Goal: Transaction & Acquisition: Book appointment/travel/reservation

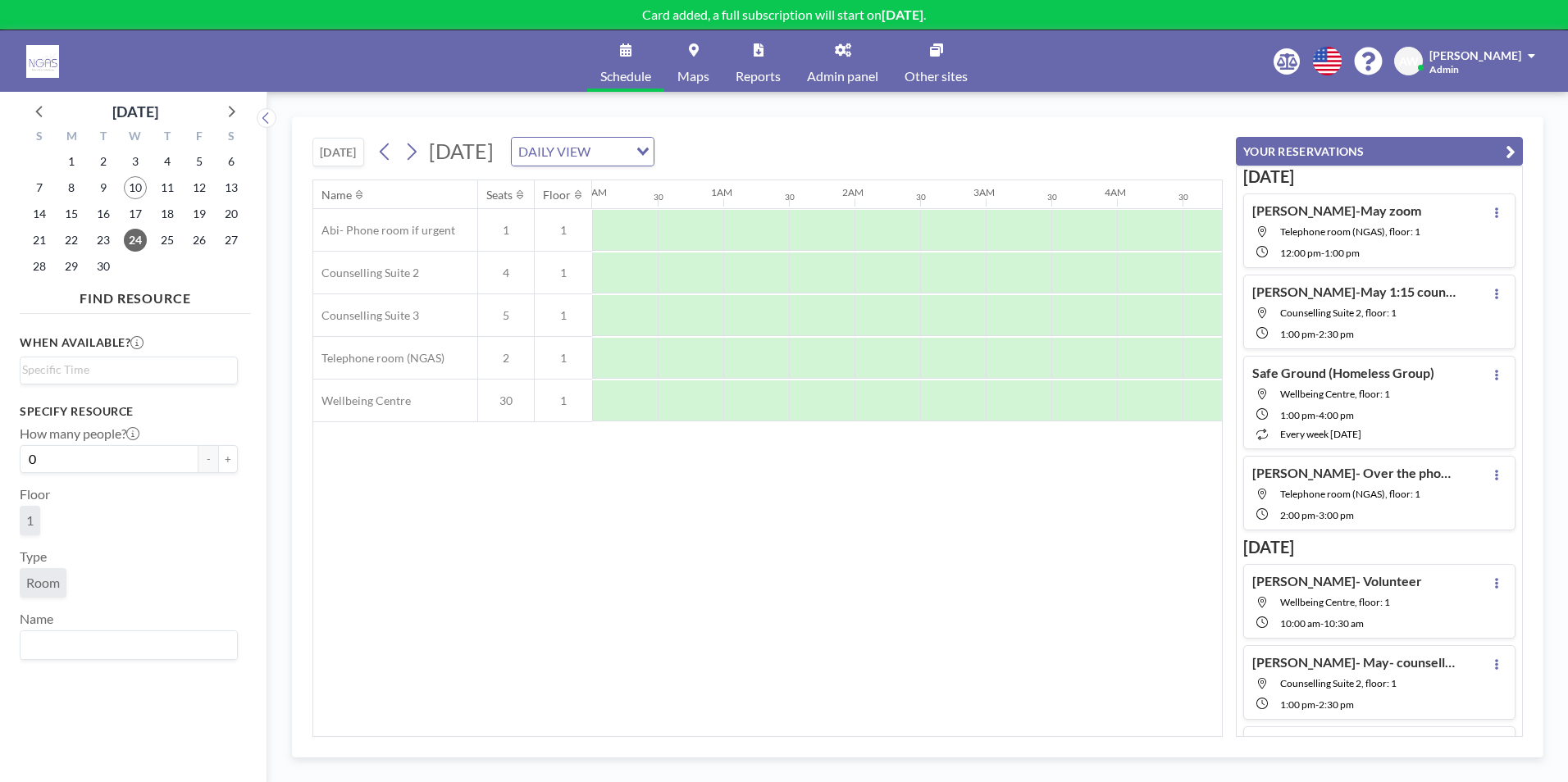
scroll to position [0, 1453]
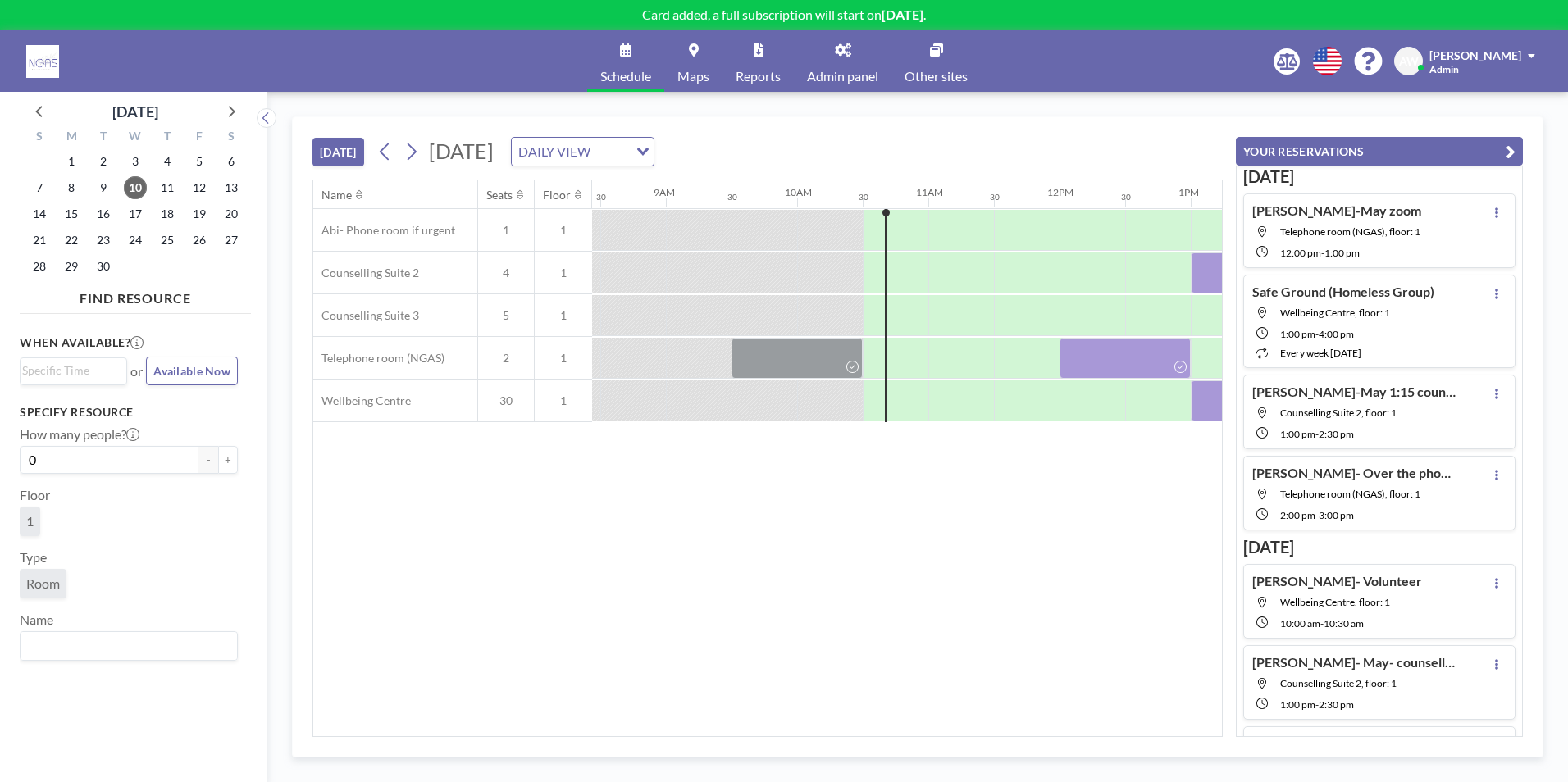
scroll to position [0, 1312]
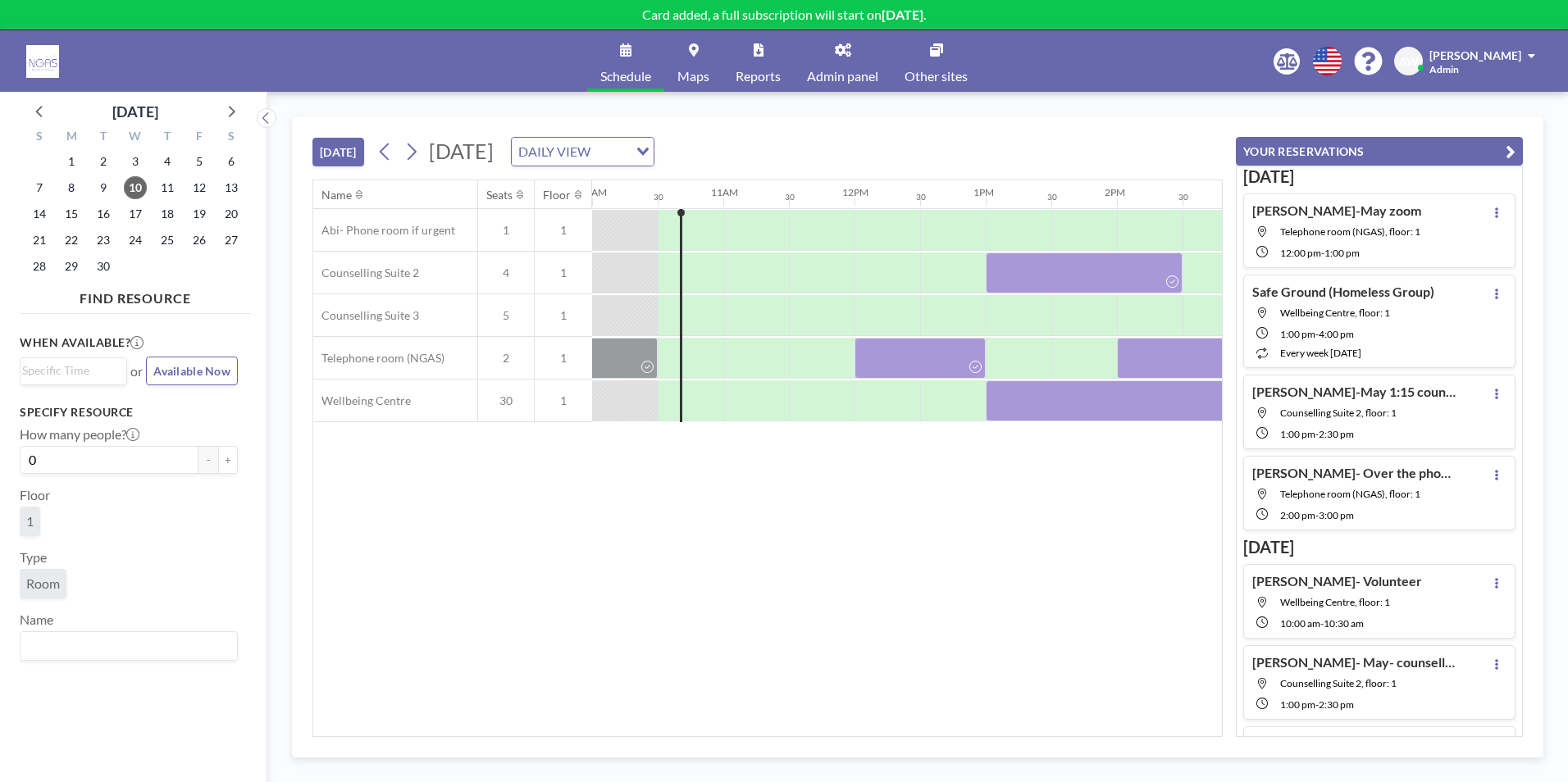
click at [1511, 155] on icon "button" at bounding box center [1510, 151] width 10 height 20
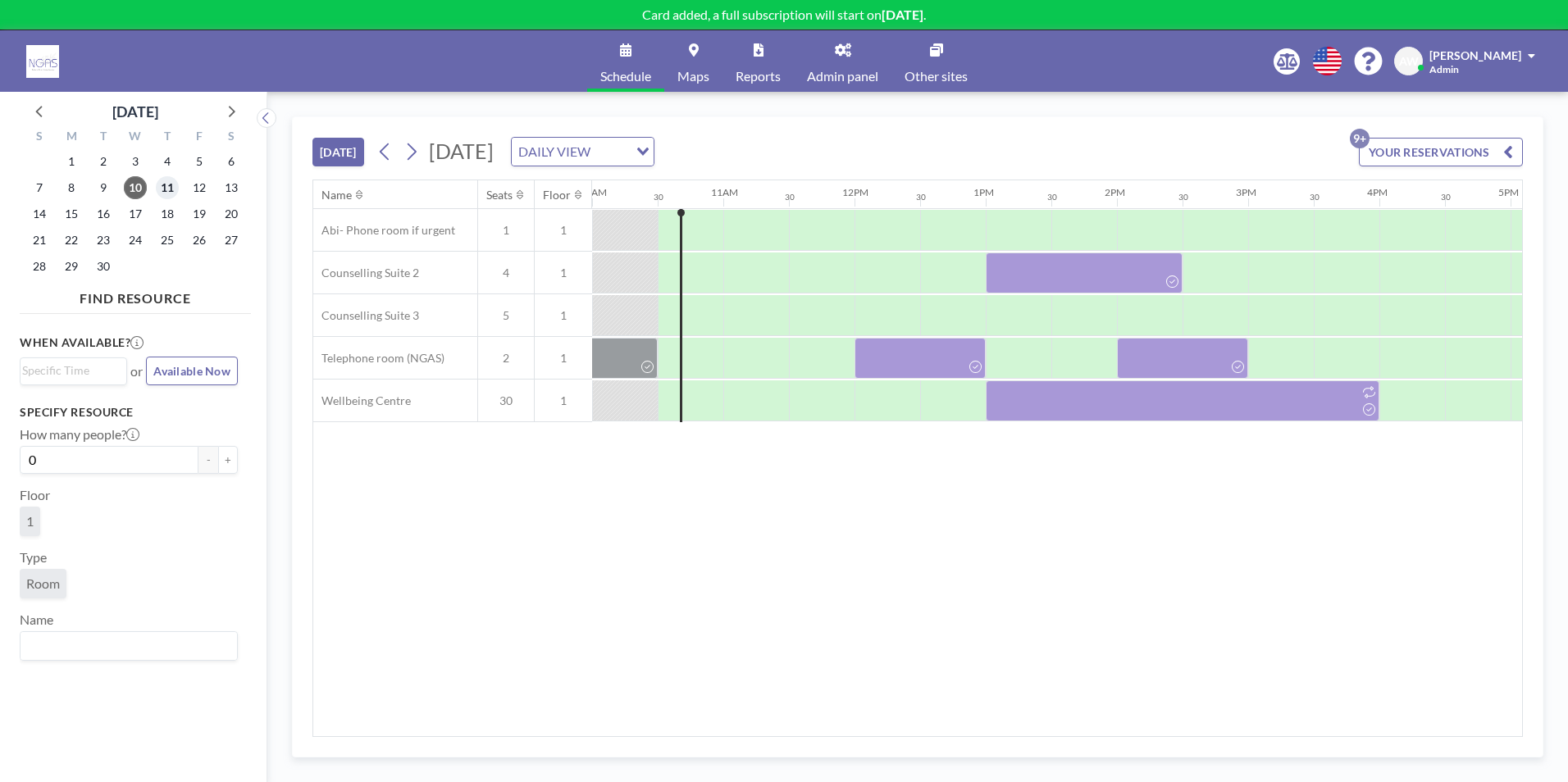
click at [158, 191] on span "11" at bounding box center [168, 188] width 23 height 23
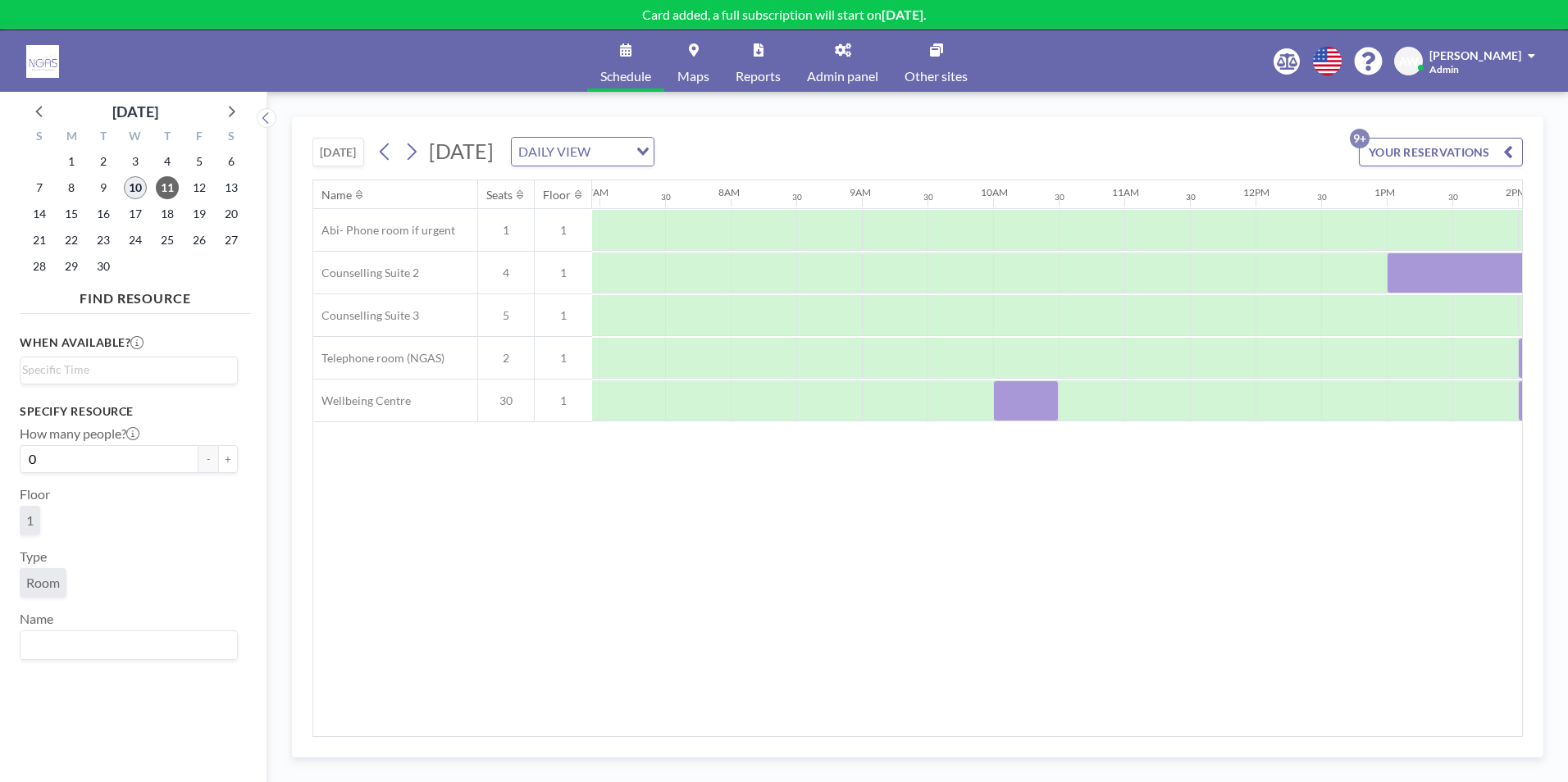
click at [136, 187] on span "10" at bounding box center [136, 188] width 23 height 23
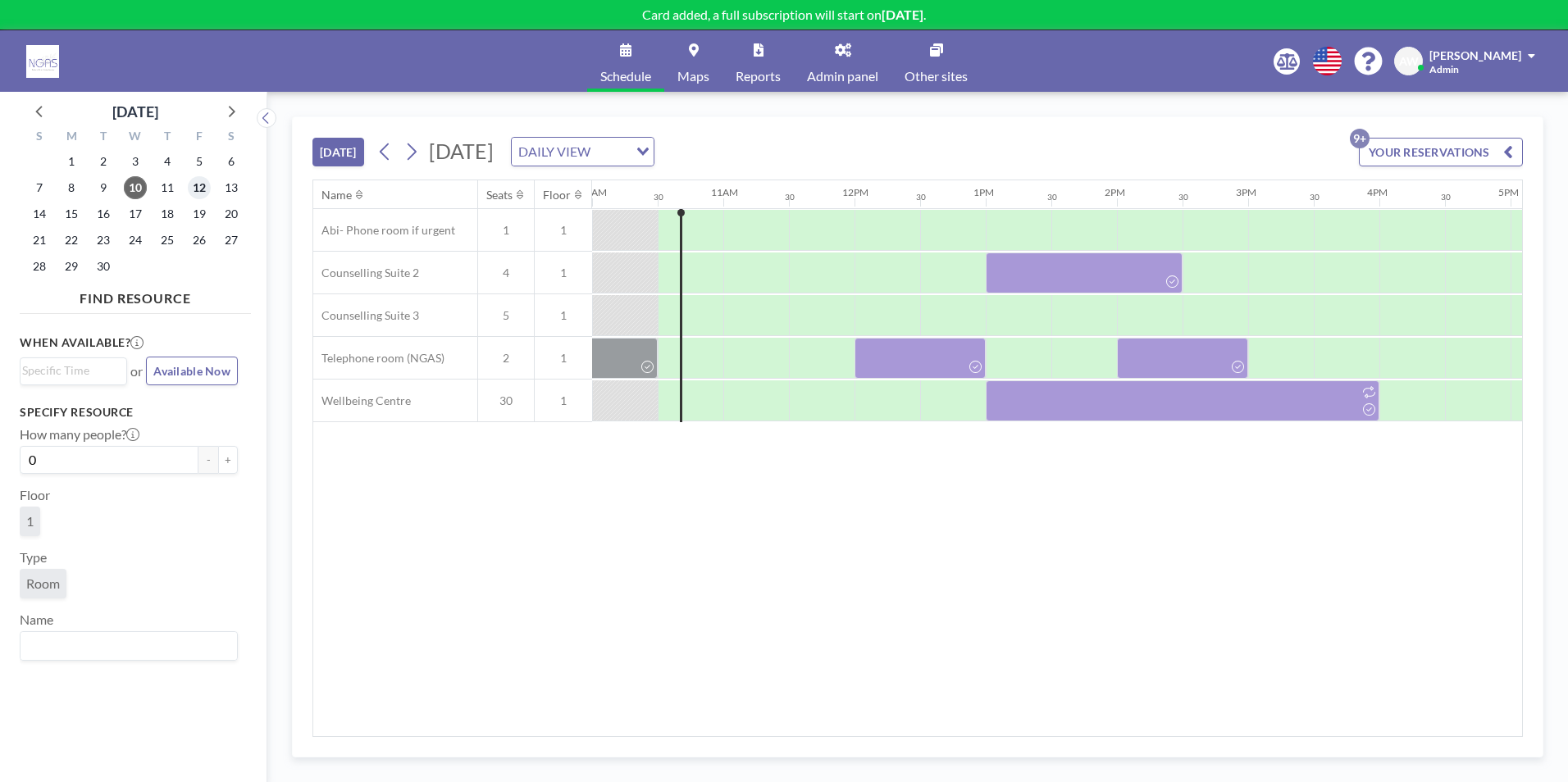
click at [192, 192] on span "12" at bounding box center [199, 188] width 23 height 23
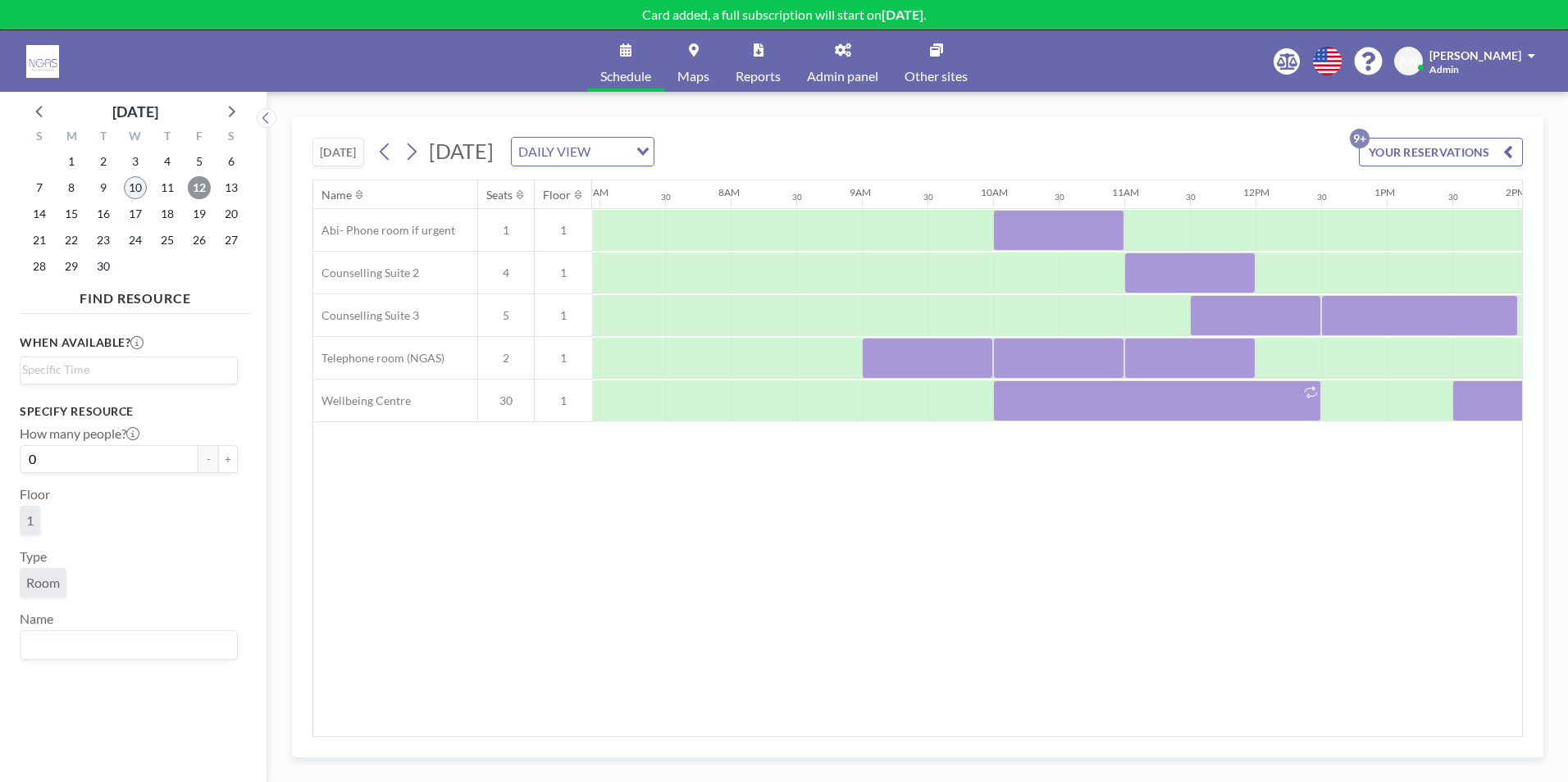
scroll to position [0, 984]
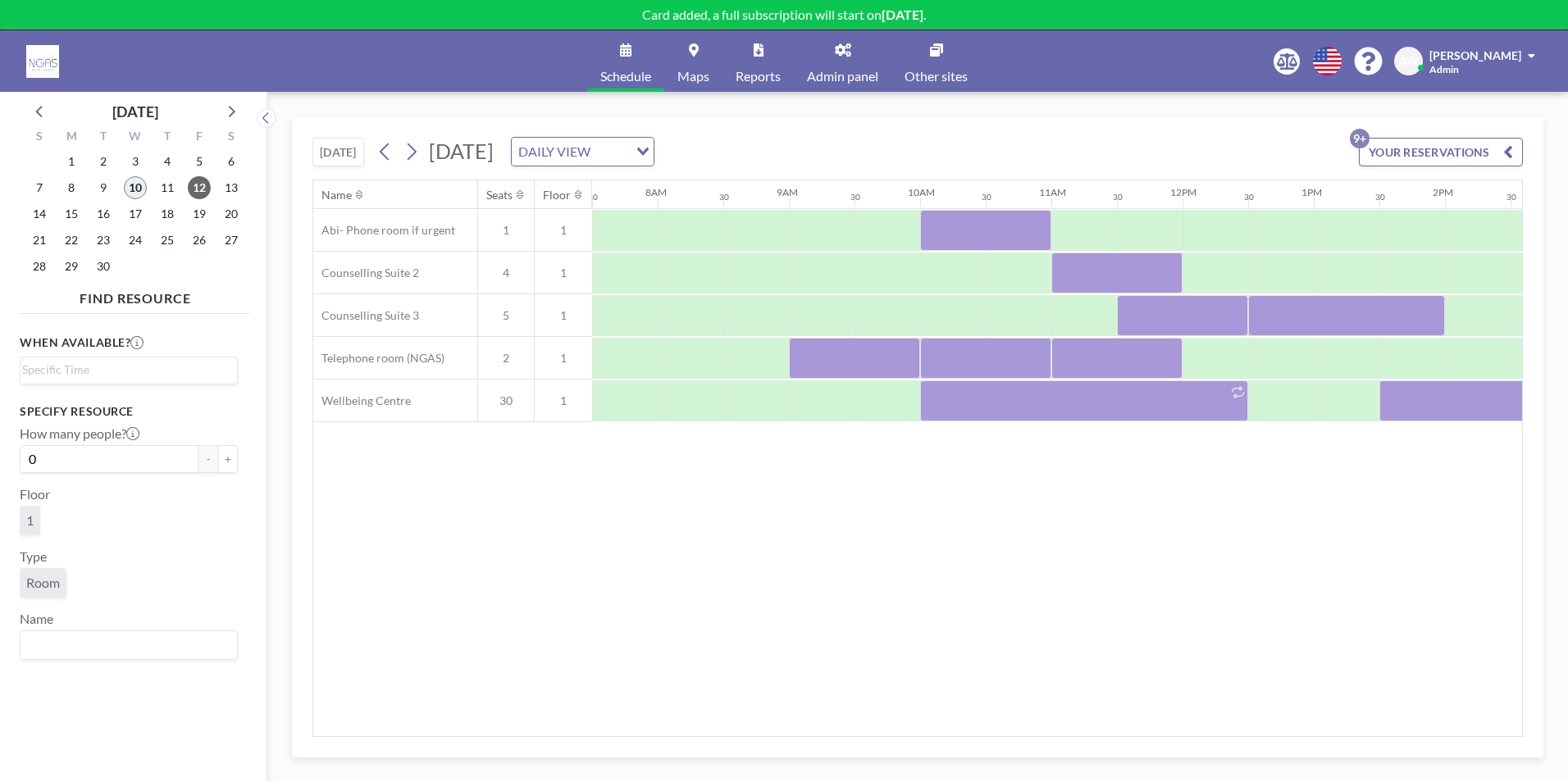
click at [131, 184] on span "10" at bounding box center [136, 188] width 23 height 23
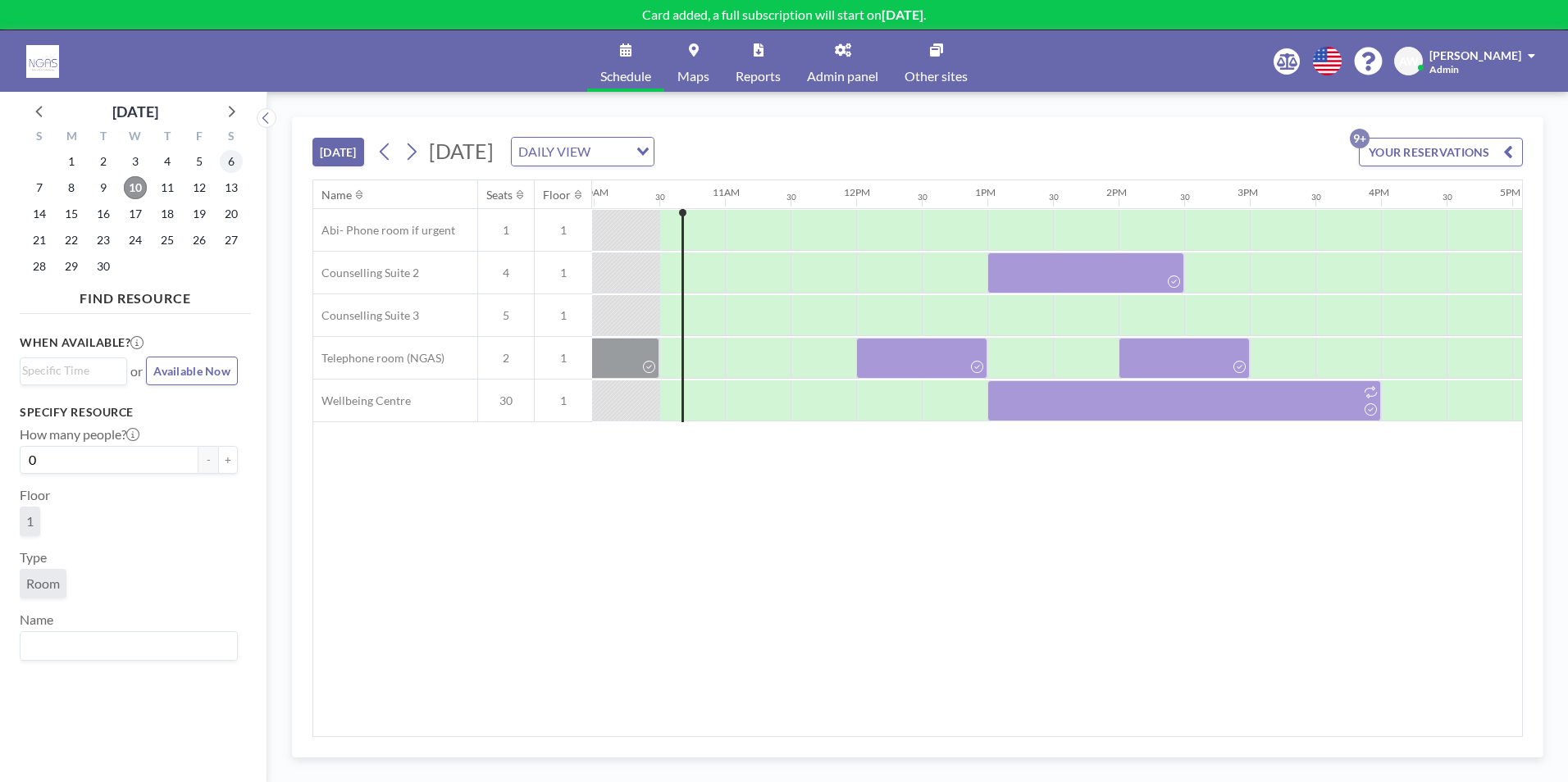
scroll to position [0, 1312]
click at [203, 192] on span "12" at bounding box center [199, 188] width 23 height 23
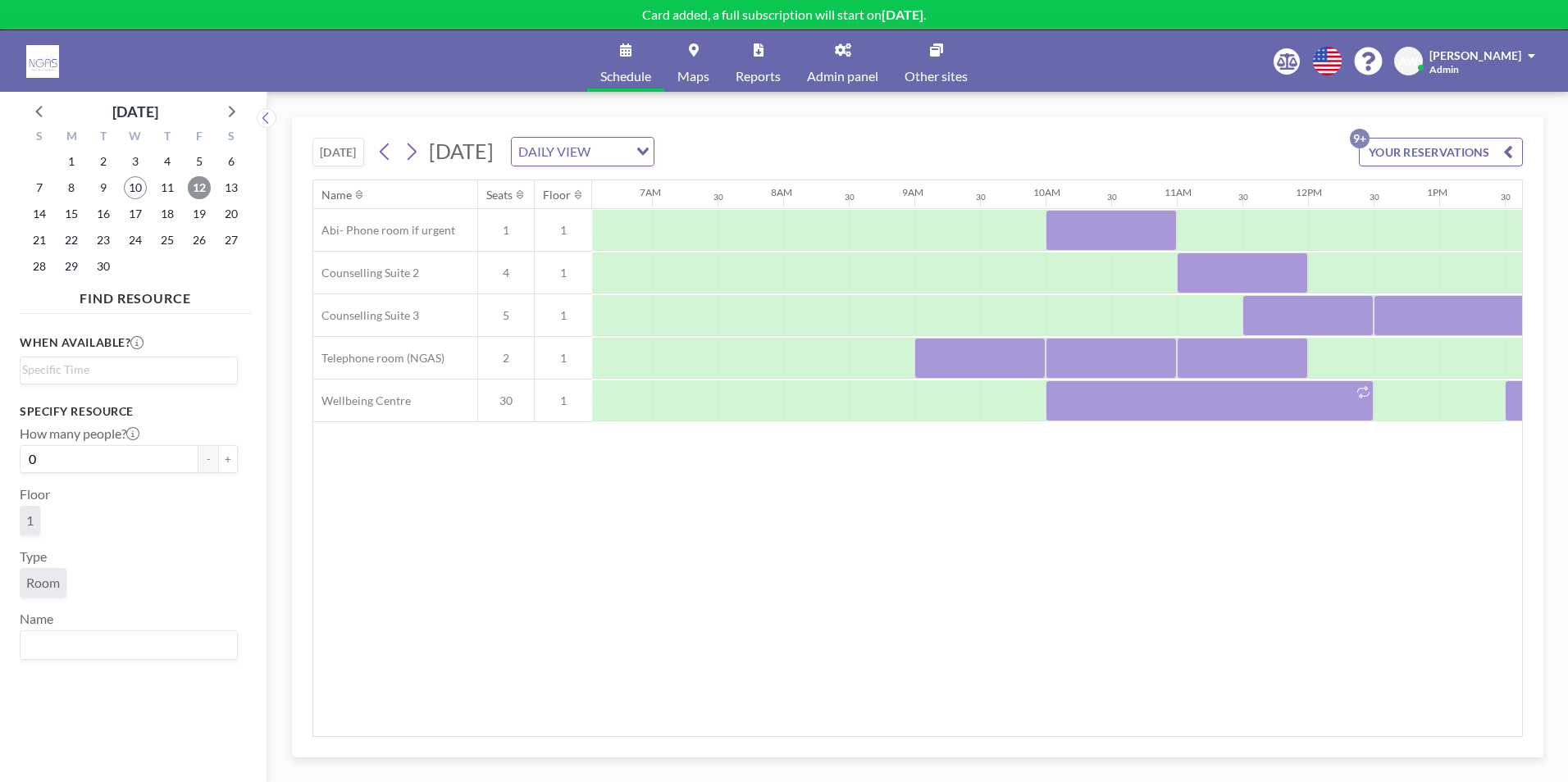
scroll to position [0, 984]
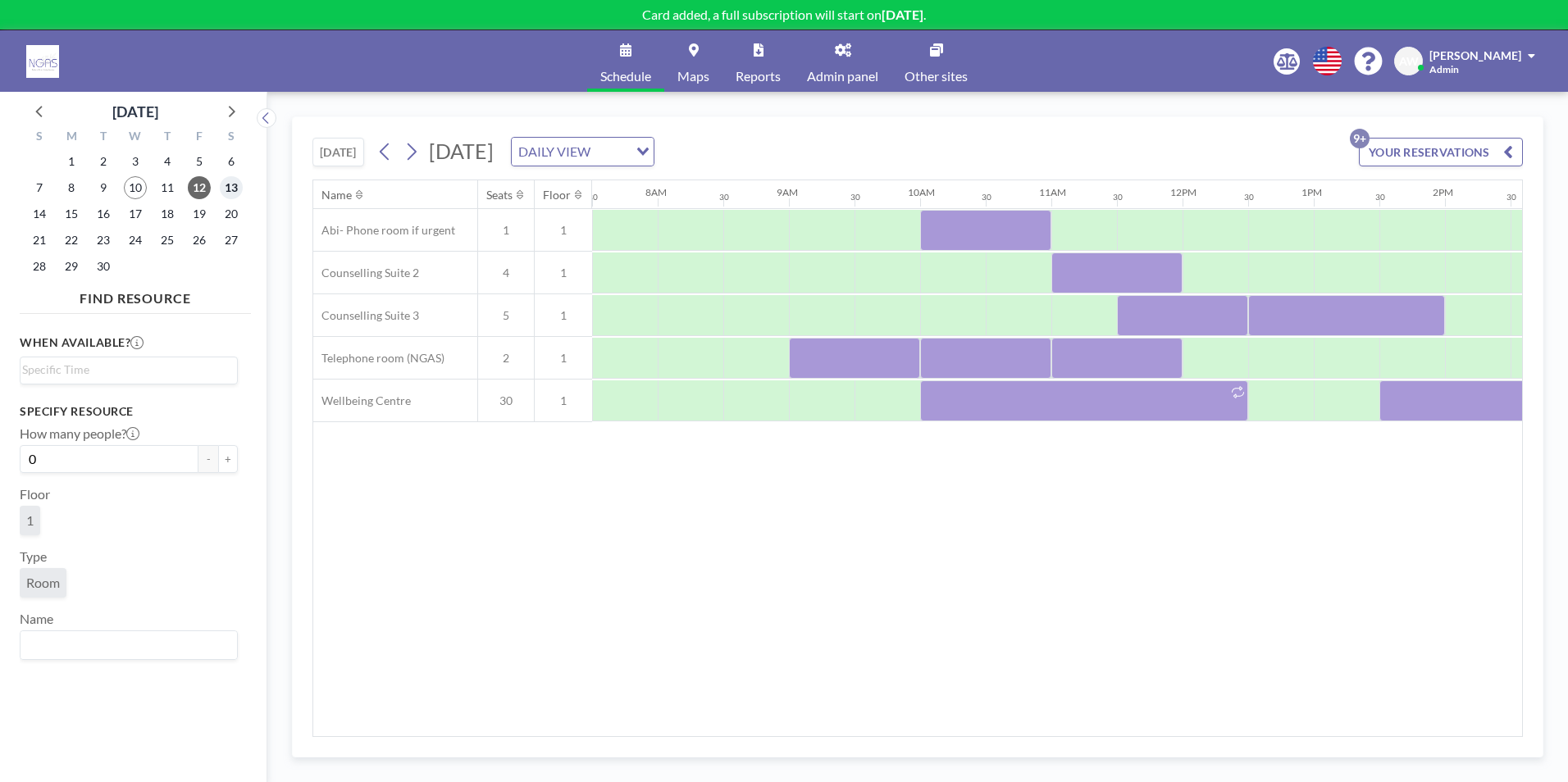
click at [223, 191] on span "13" at bounding box center [231, 188] width 23 height 23
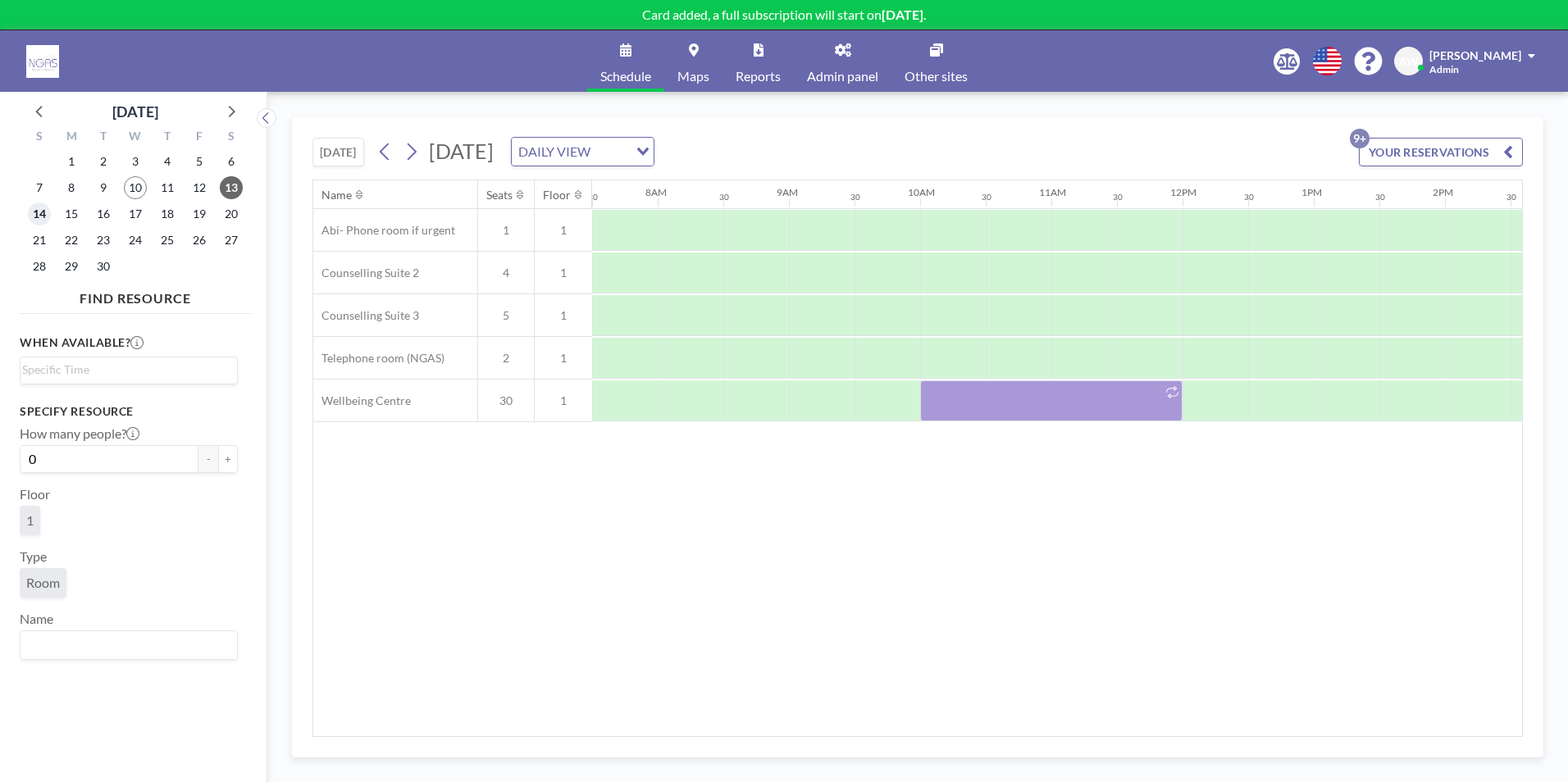
click at [43, 218] on span "14" at bounding box center [40, 214] width 23 height 23
click at [199, 185] on span "12" at bounding box center [199, 188] width 23 height 23
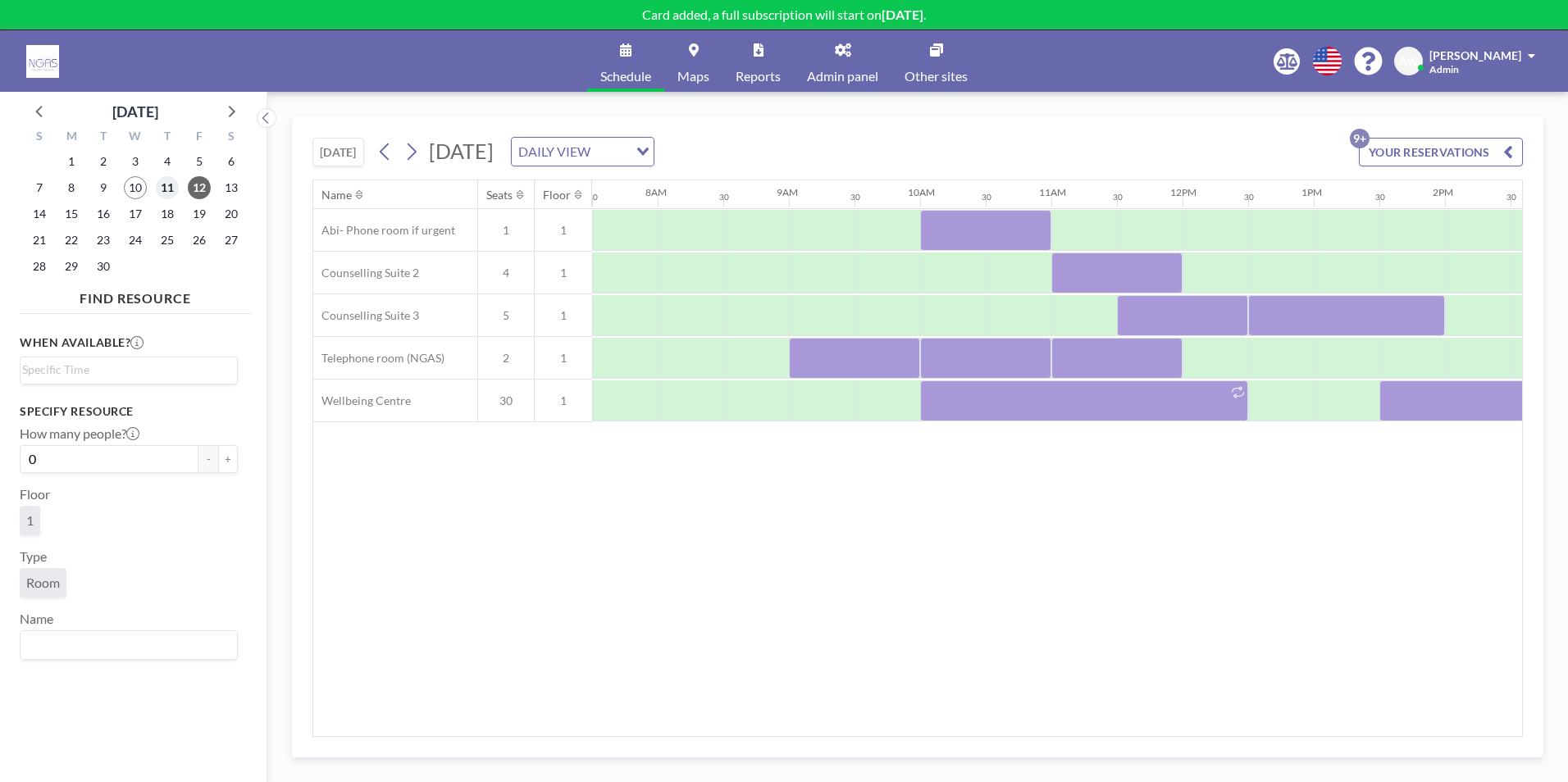
click at [162, 196] on span "11" at bounding box center [168, 188] width 23 height 23
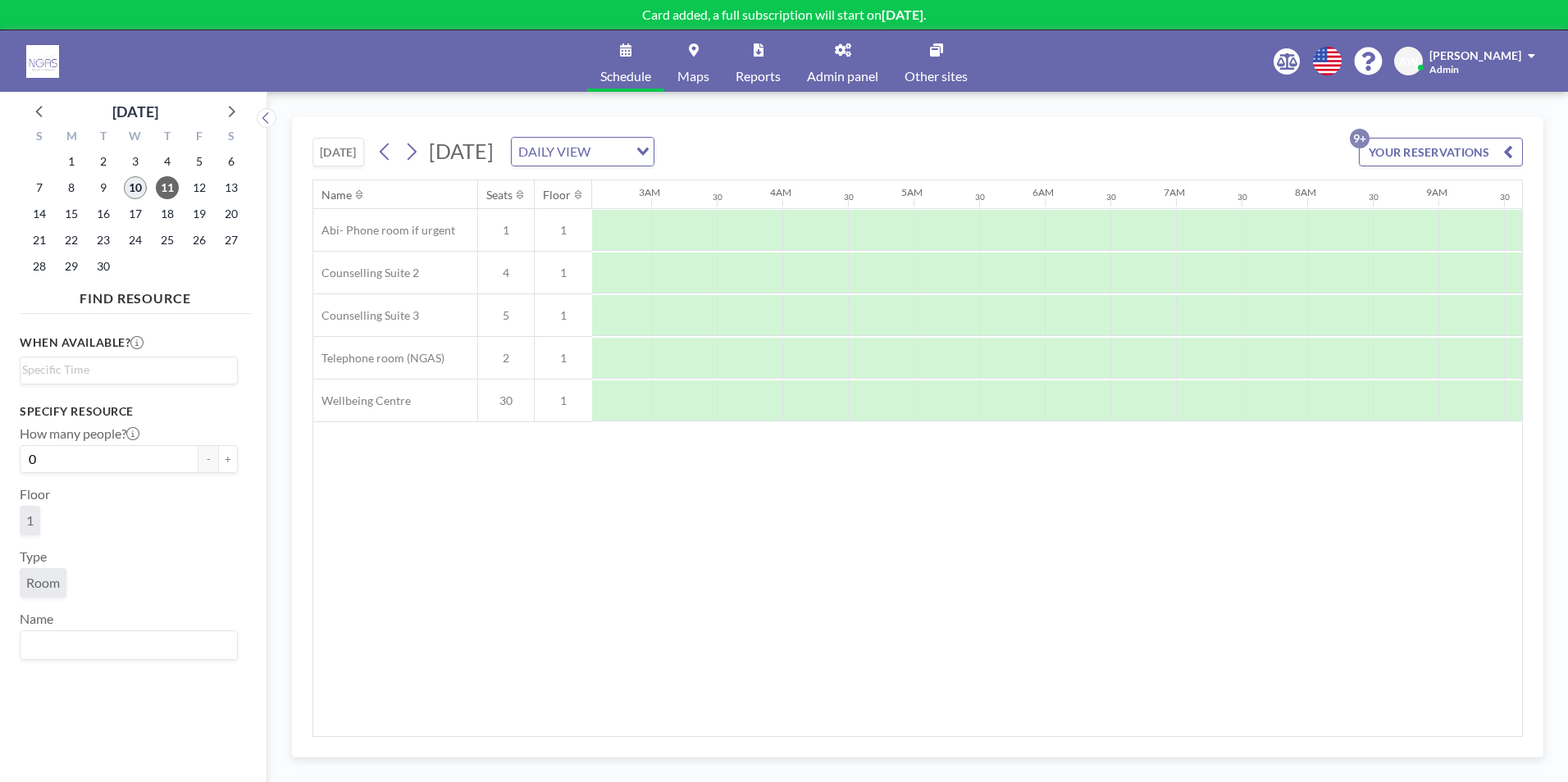
scroll to position [0, 0]
click at [126, 187] on span "10" at bounding box center [136, 188] width 23 height 23
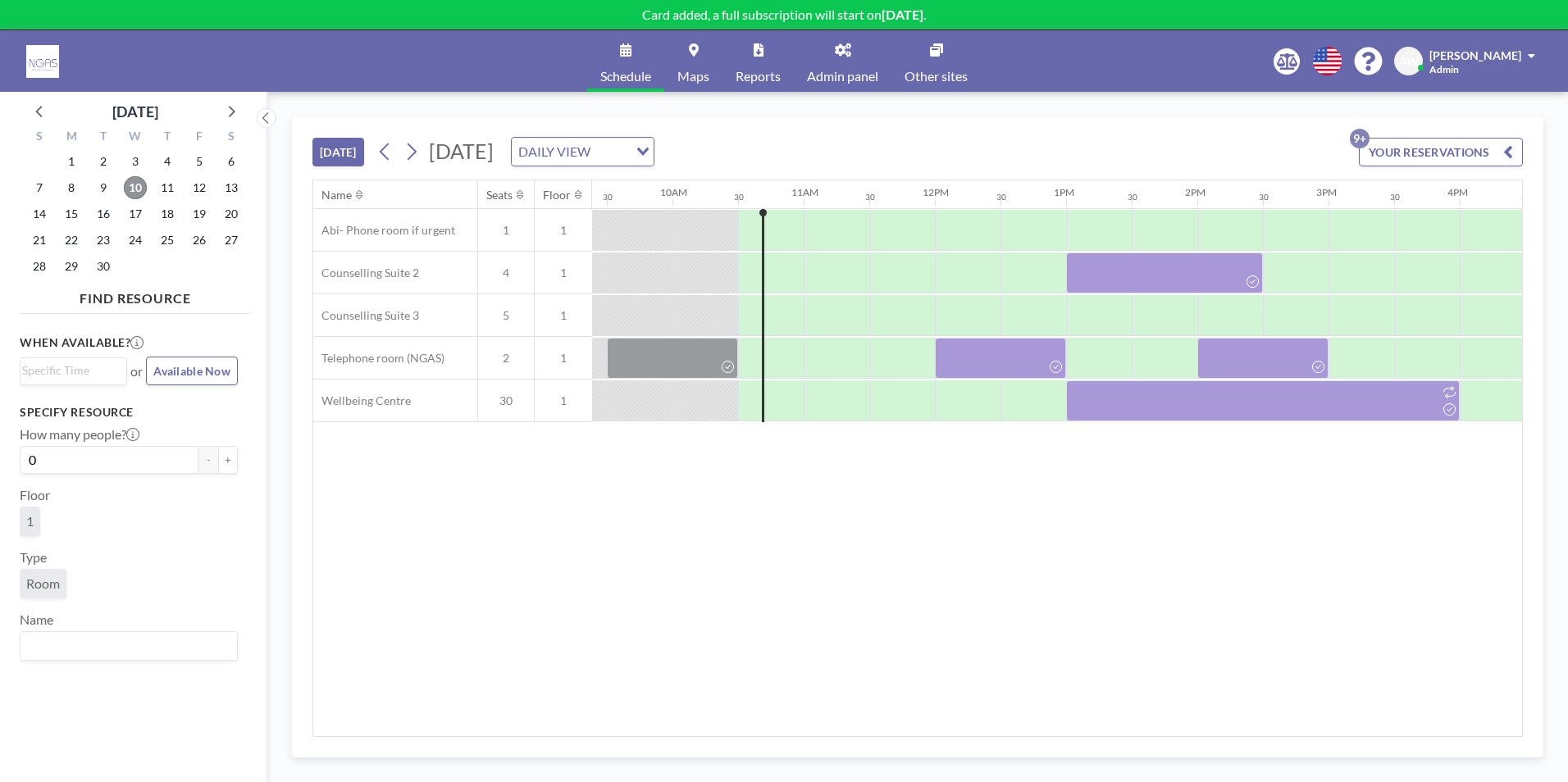
scroll to position [0, 1312]
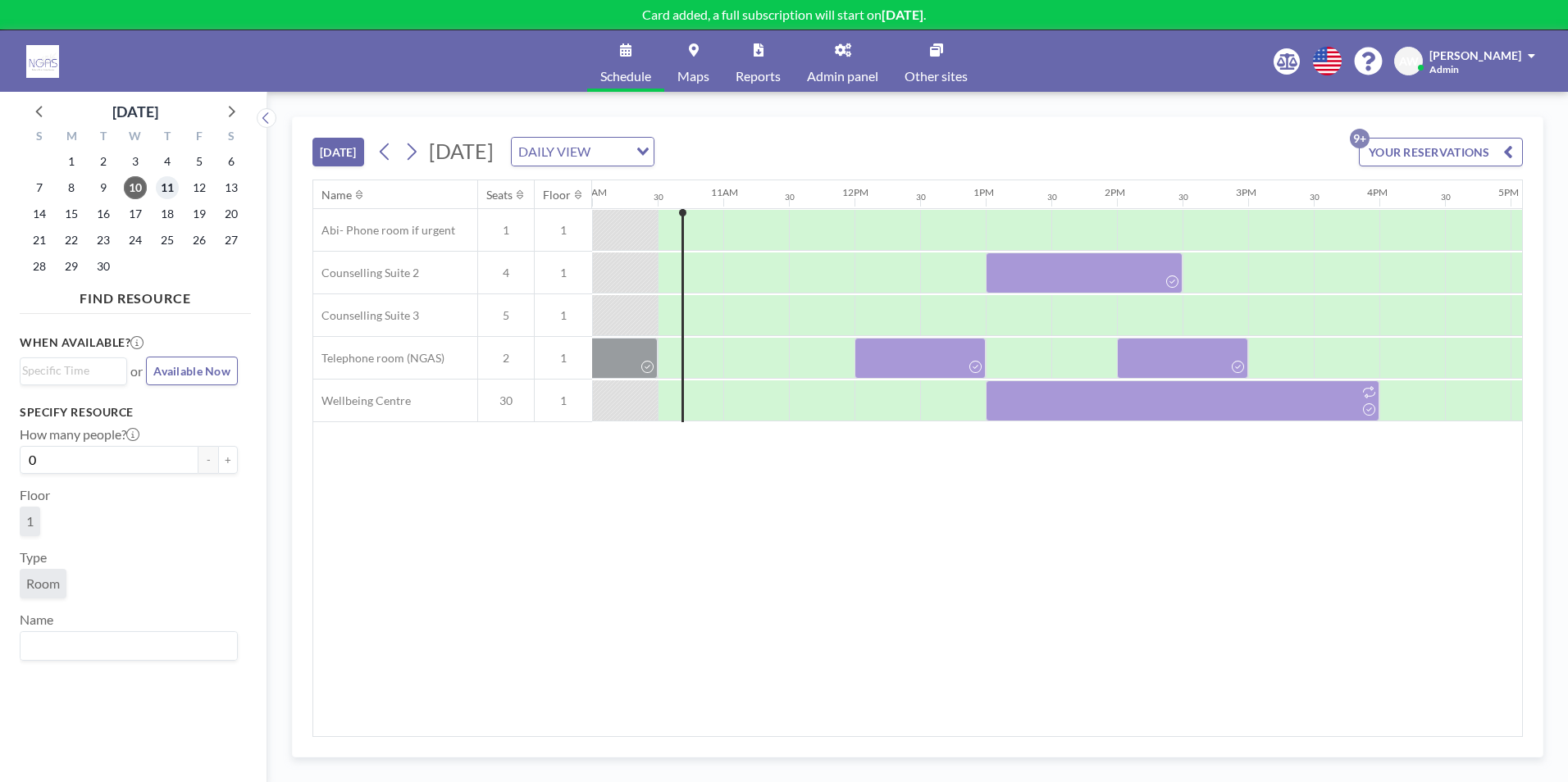
click at [166, 196] on span "11" at bounding box center [168, 188] width 23 height 23
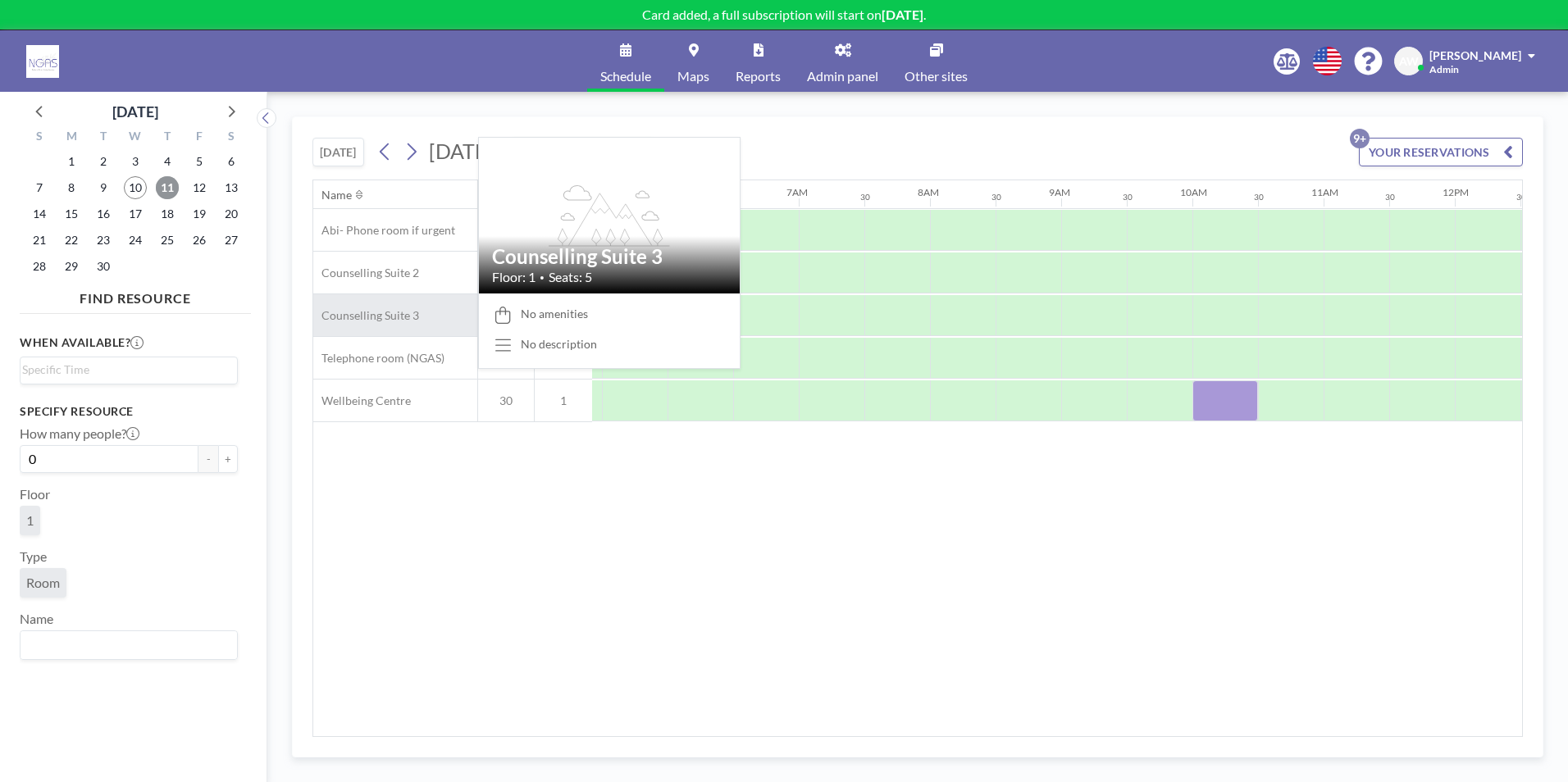
scroll to position [0, 984]
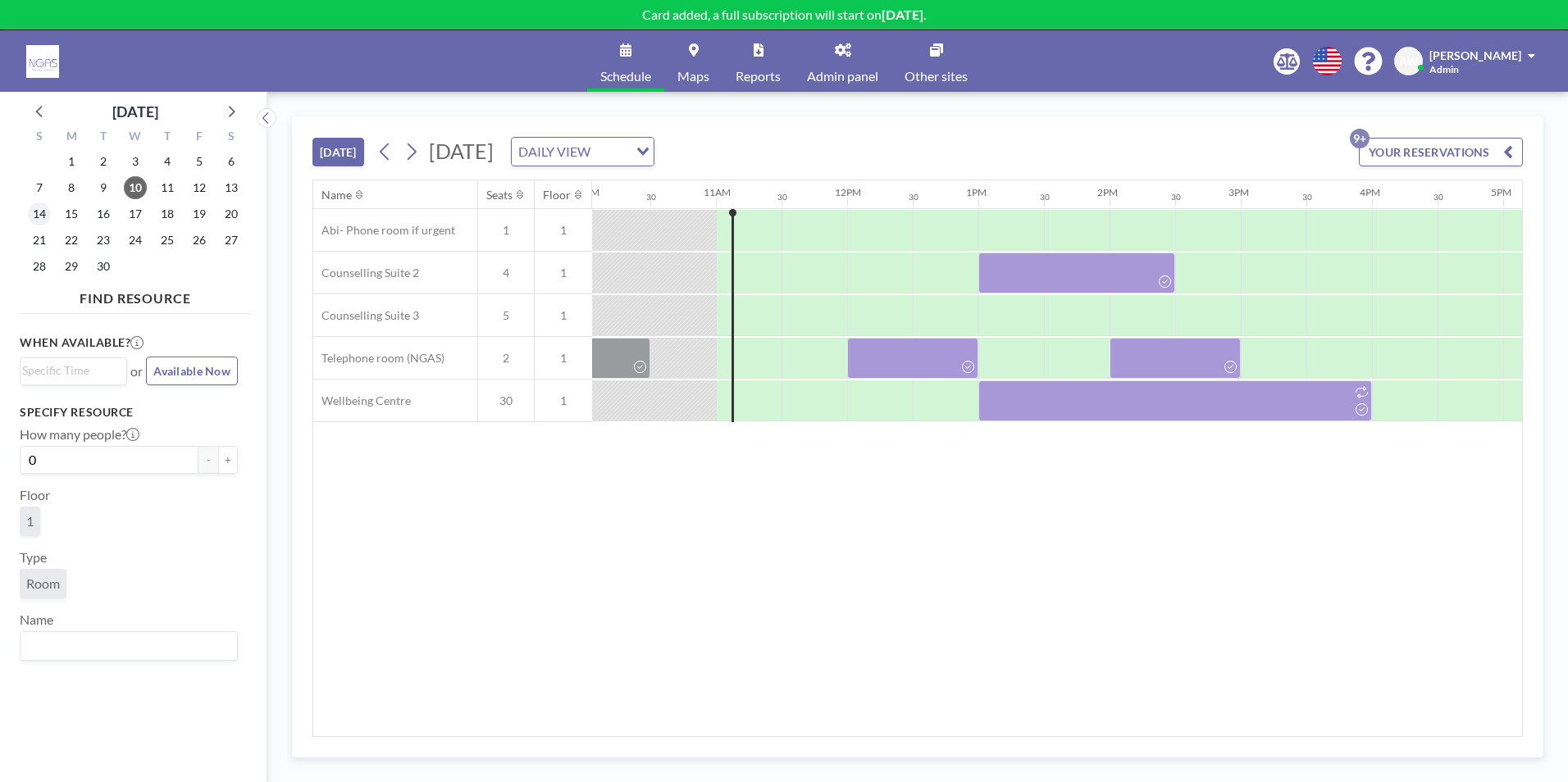
scroll to position [0, 1378]
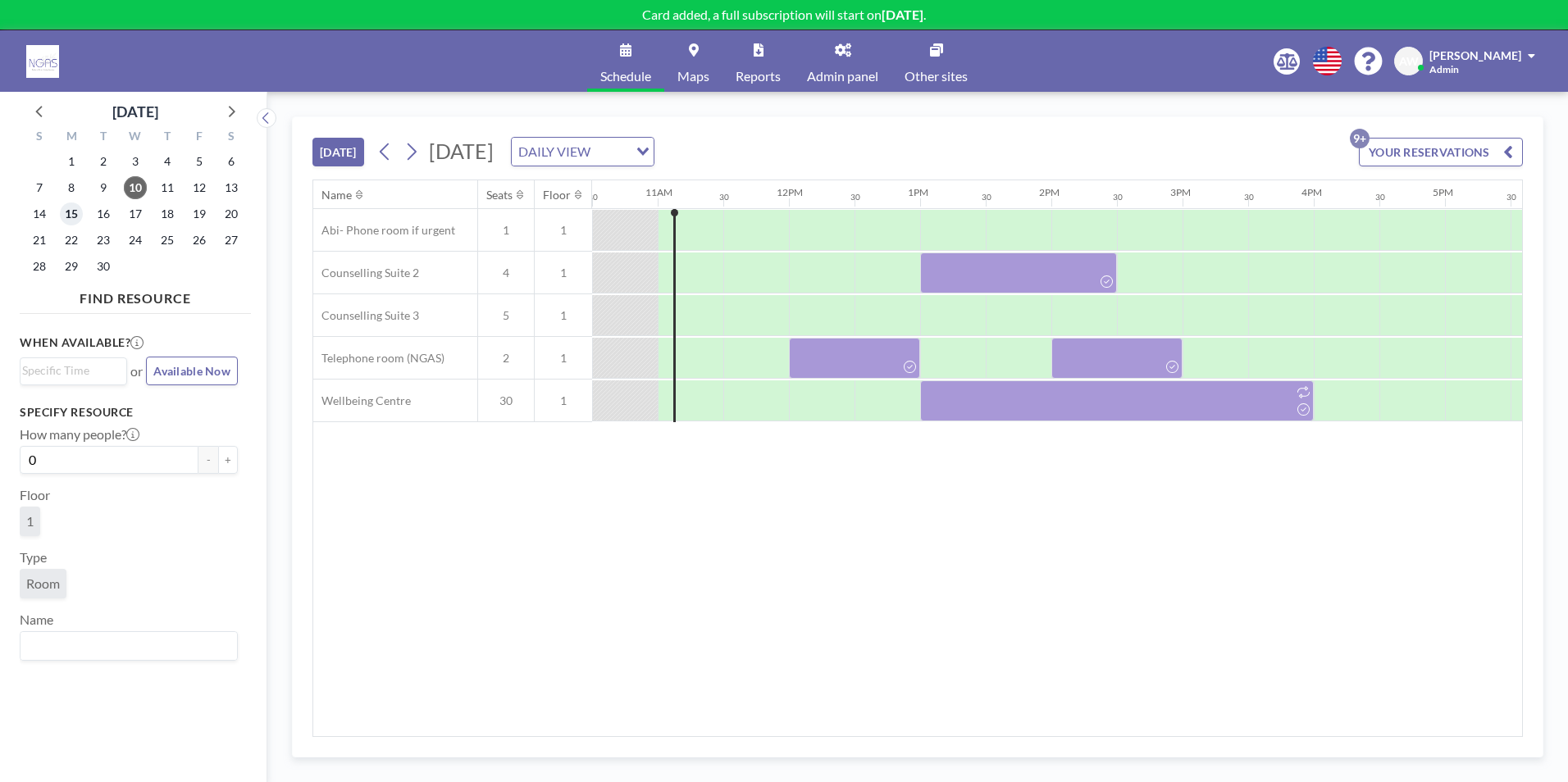
click at [64, 213] on span "15" at bounding box center [71, 214] width 23 height 23
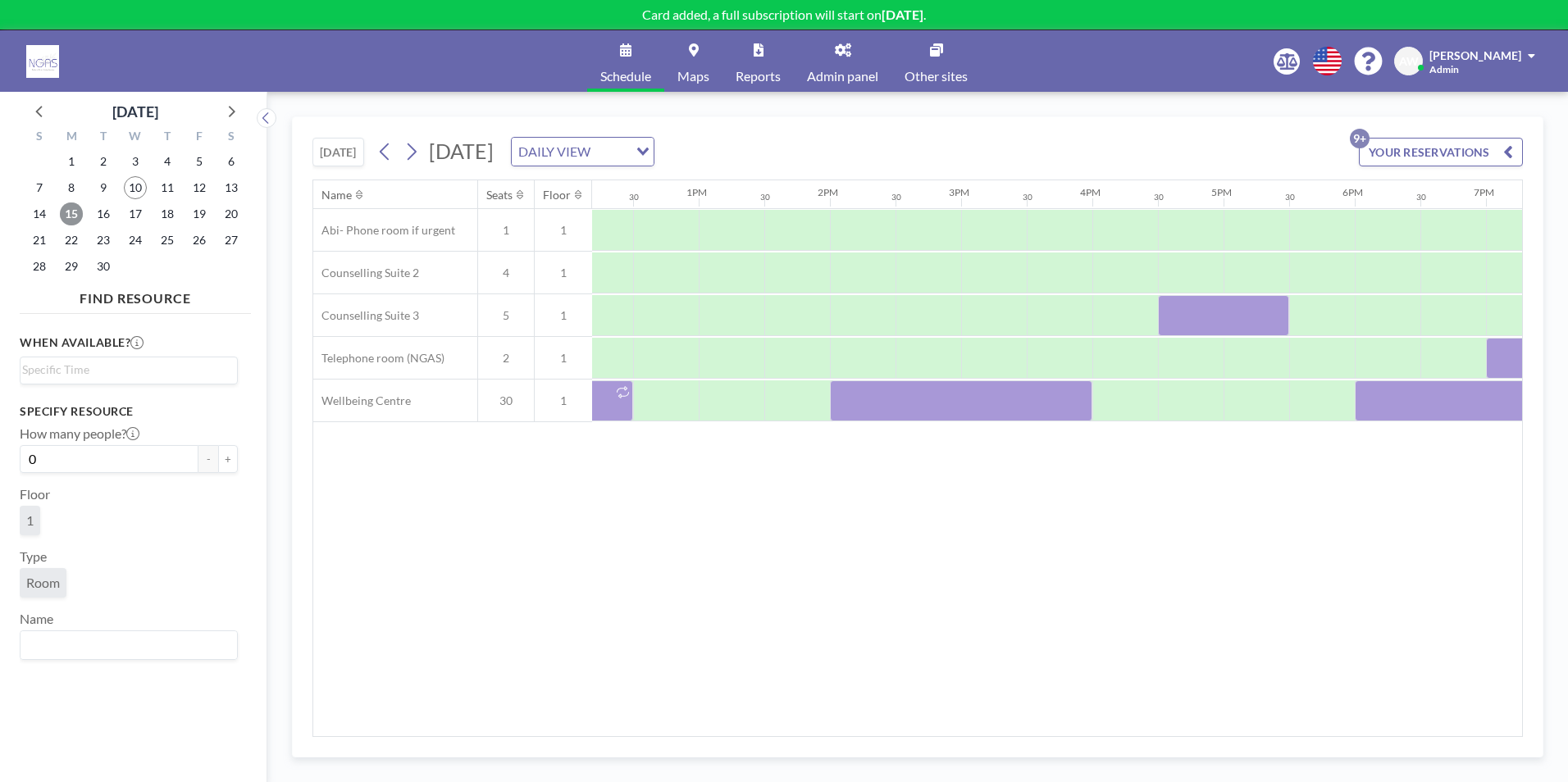
scroll to position [0, 1700]
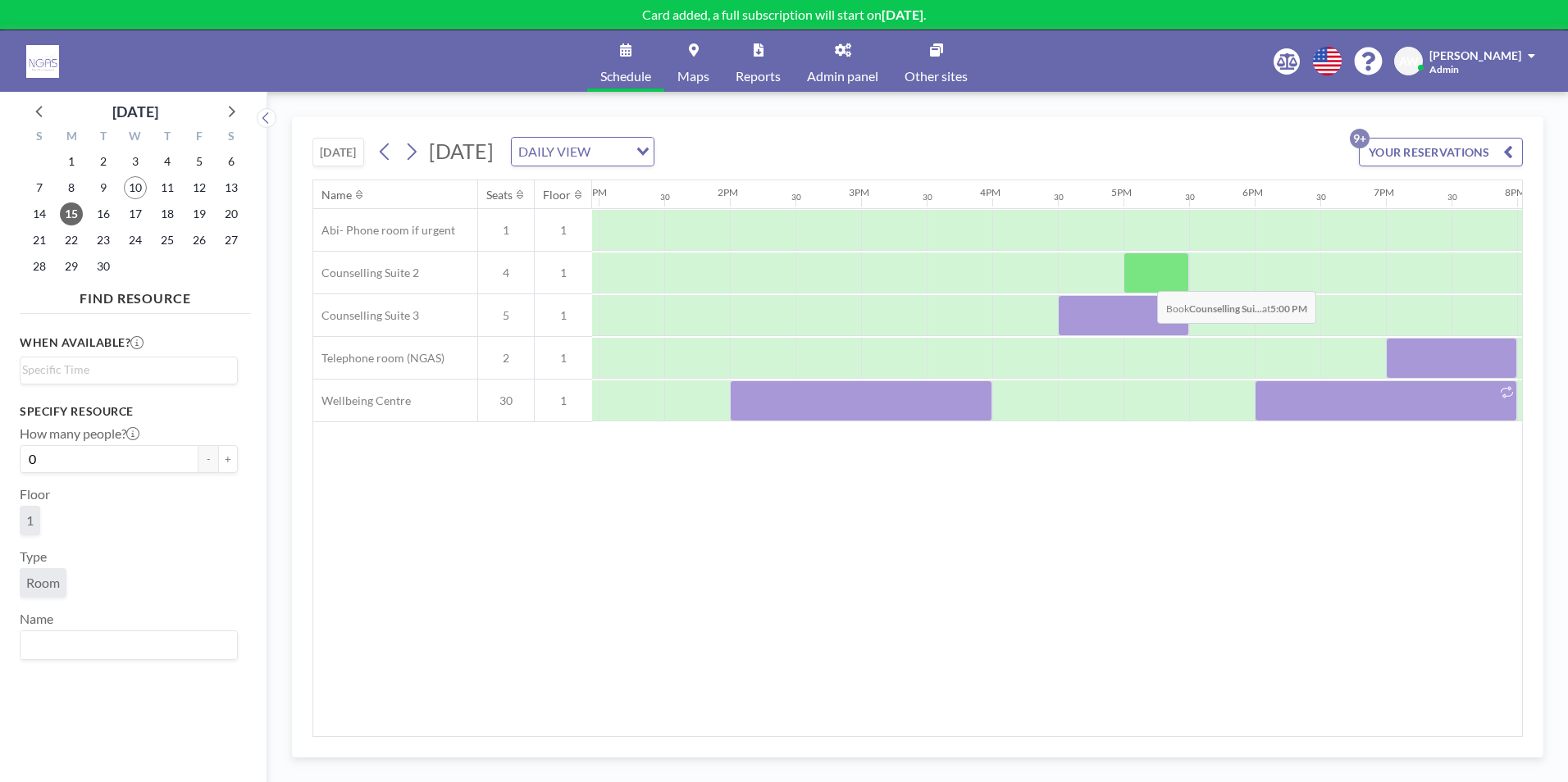
click at [1144, 279] on div at bounding box center [1156, 273] width 65 height 41
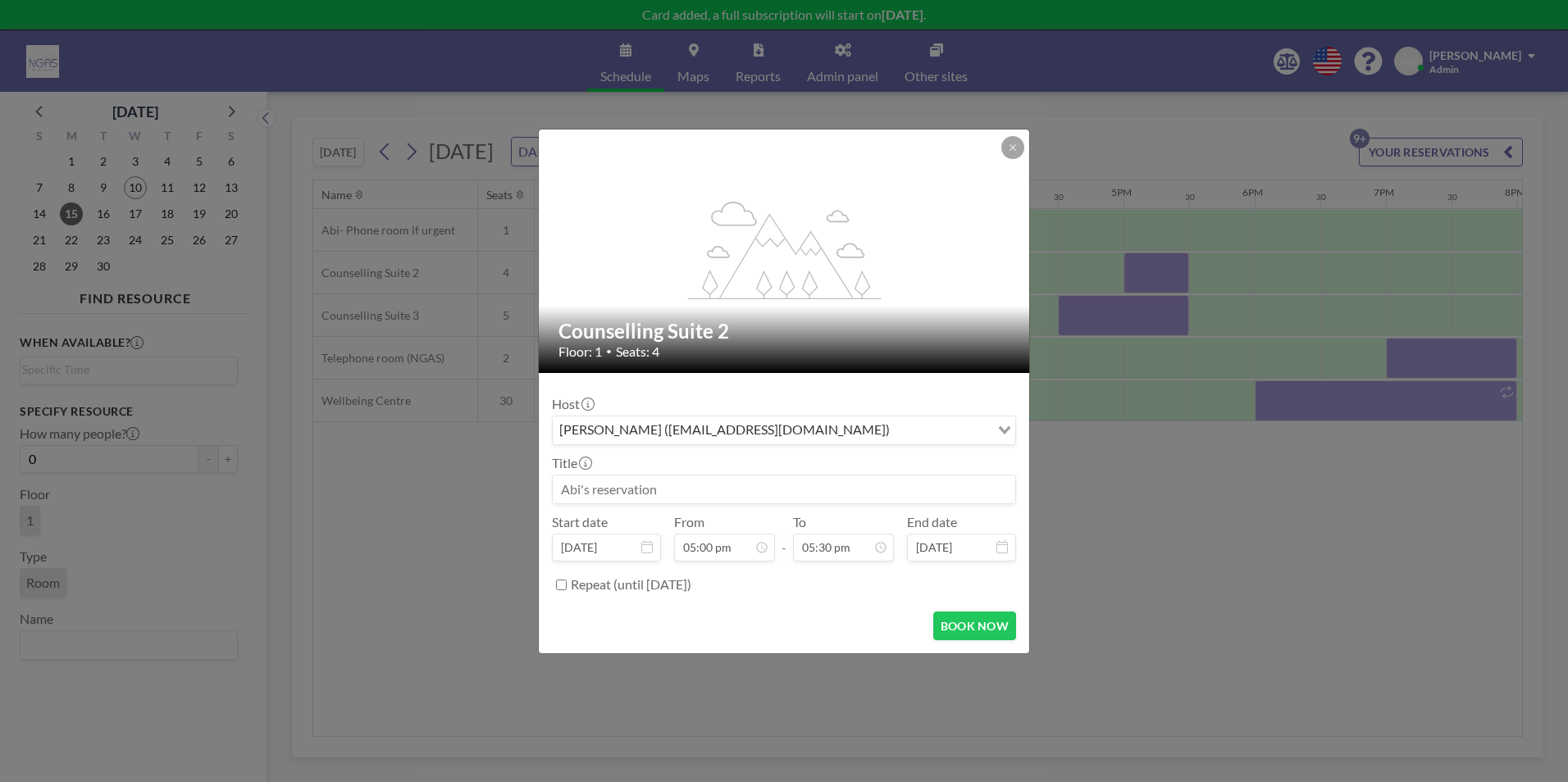
click at [630, 491] on input at bounding box center [784, 489] width 463 height 28
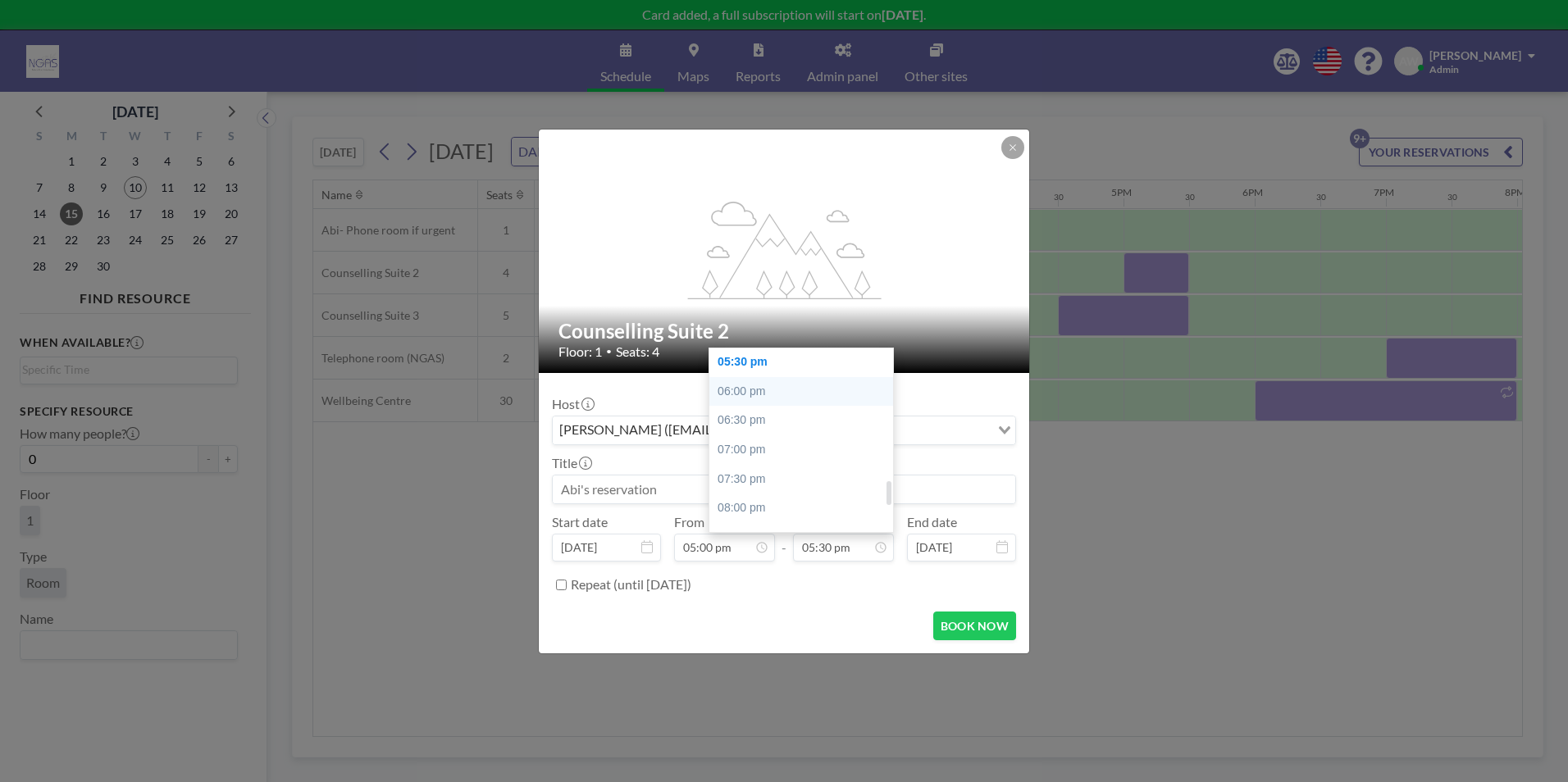
click at [800, 397] on div "06:00 pm" at bounding box center [805, 391] width 192 height 29
type input "06:00 pm"
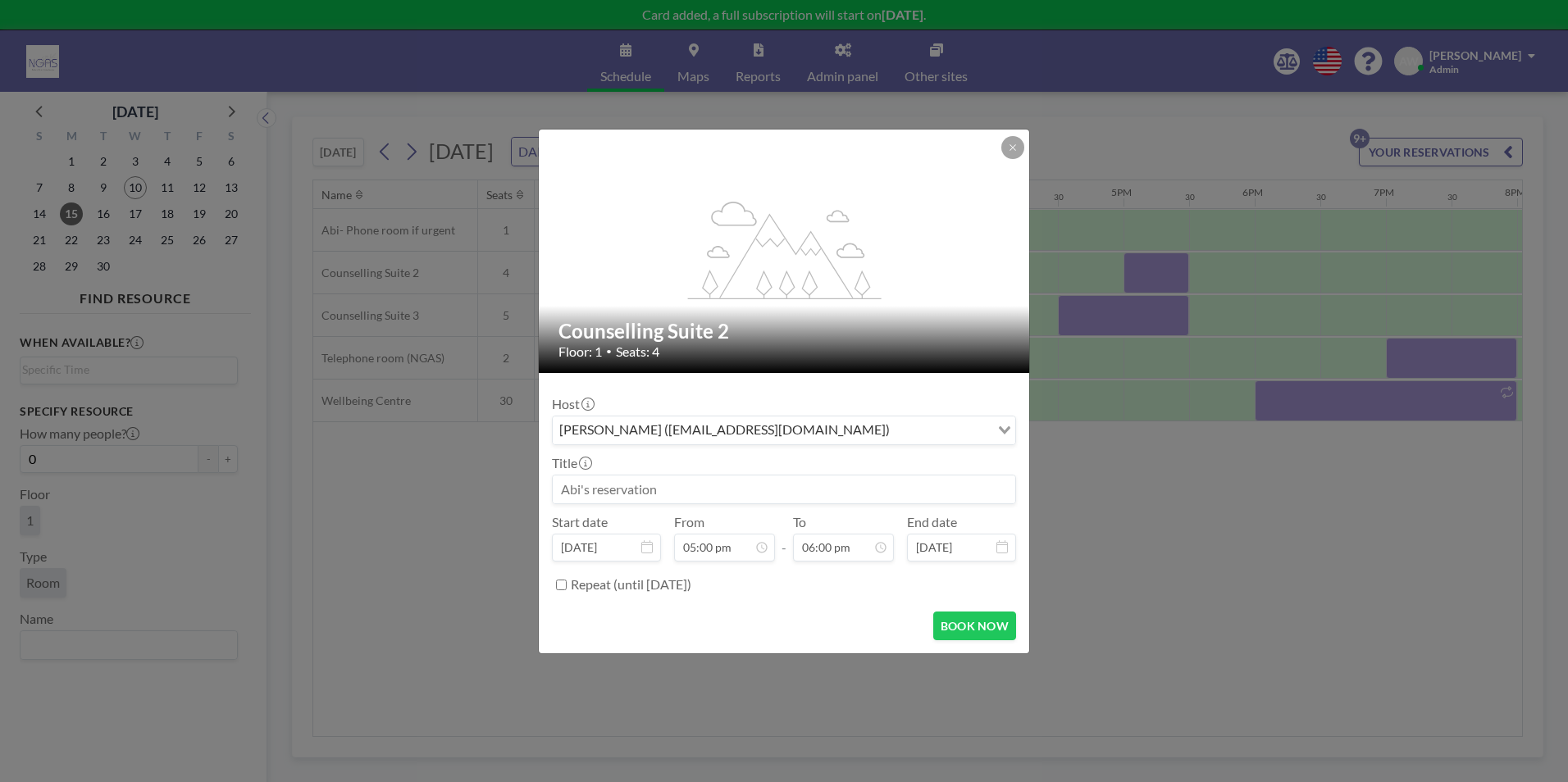
click at [623, 493] on input at bounding box center [784, 489] width 463 height 28
type input "Matt- CiCi- face to face"
click at [980, 622] on button "BOOK NOW" at bounding box center [974, 626] width 83 height 28
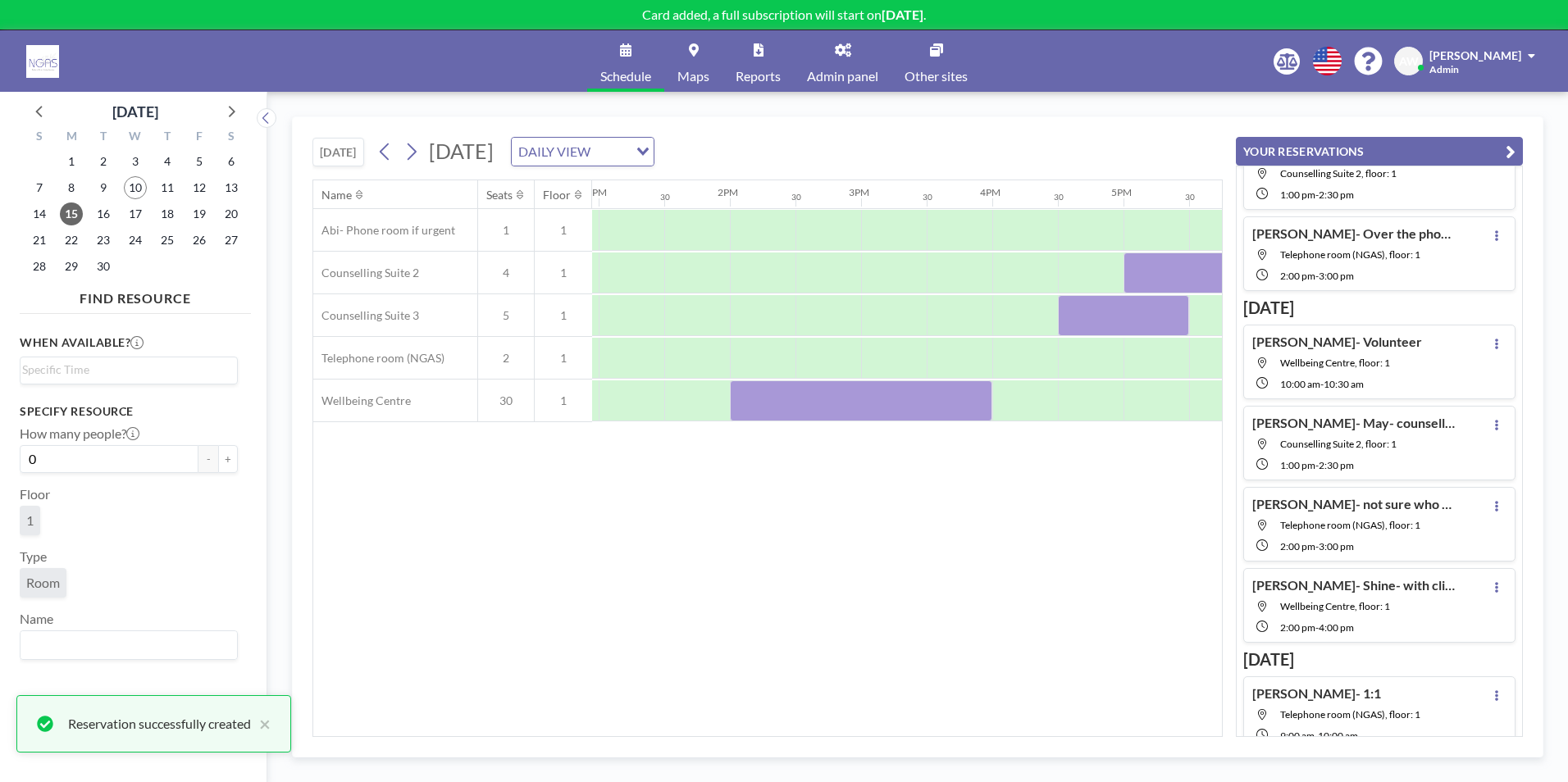
click at [889, 557] on div "Name Seats Floor 12AM 30 1AM 30 2AM 30 3AM 30 4AM 30 5AM 30 6AM 30 7AM 30 8AM 3…" at bounding box center [767, 459] width 909 height 556
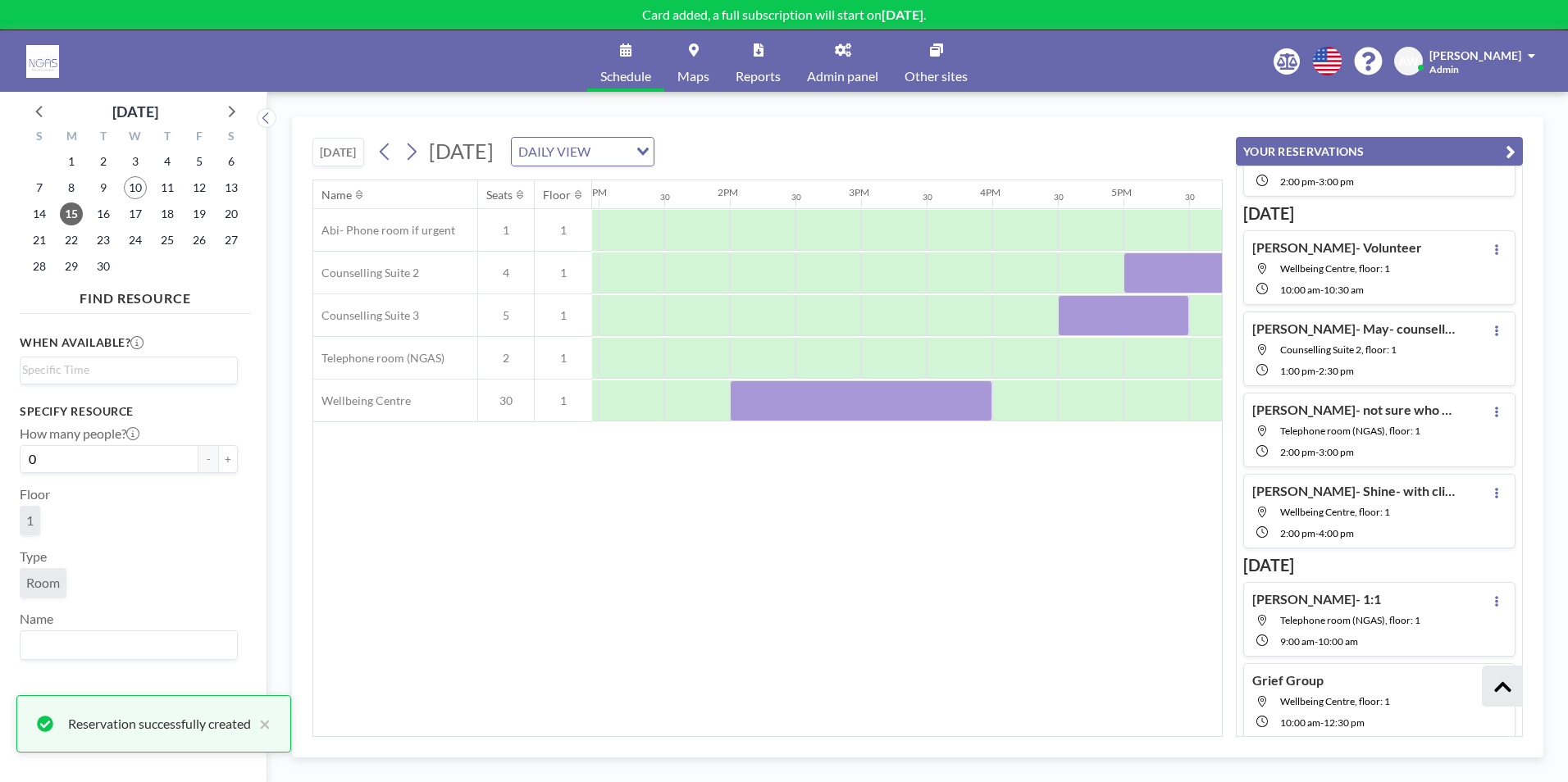
scroll to position [470, 0]
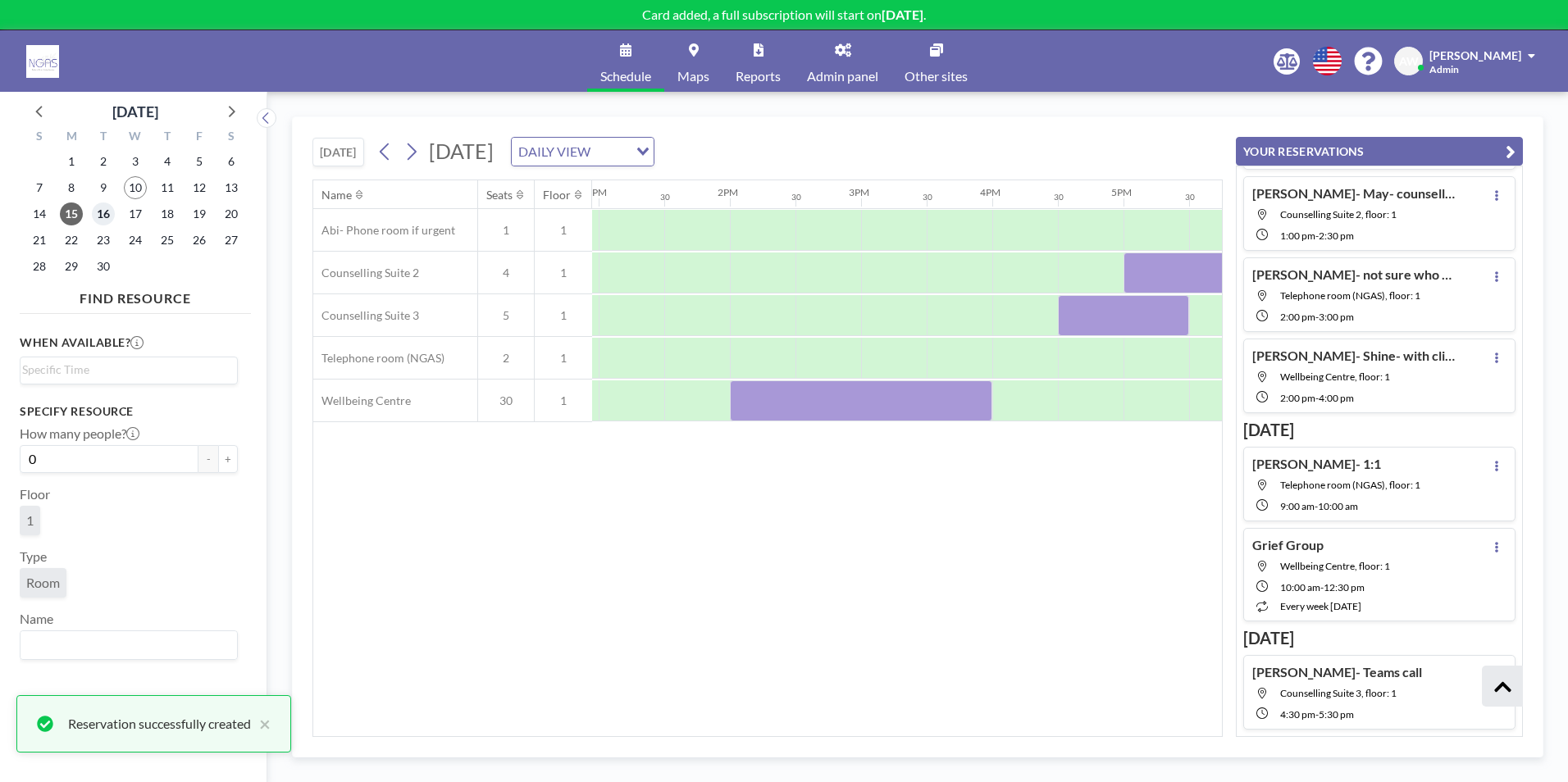
click at [110, 214] on span "16" at bounding box center [103, 214] width 23 height 23
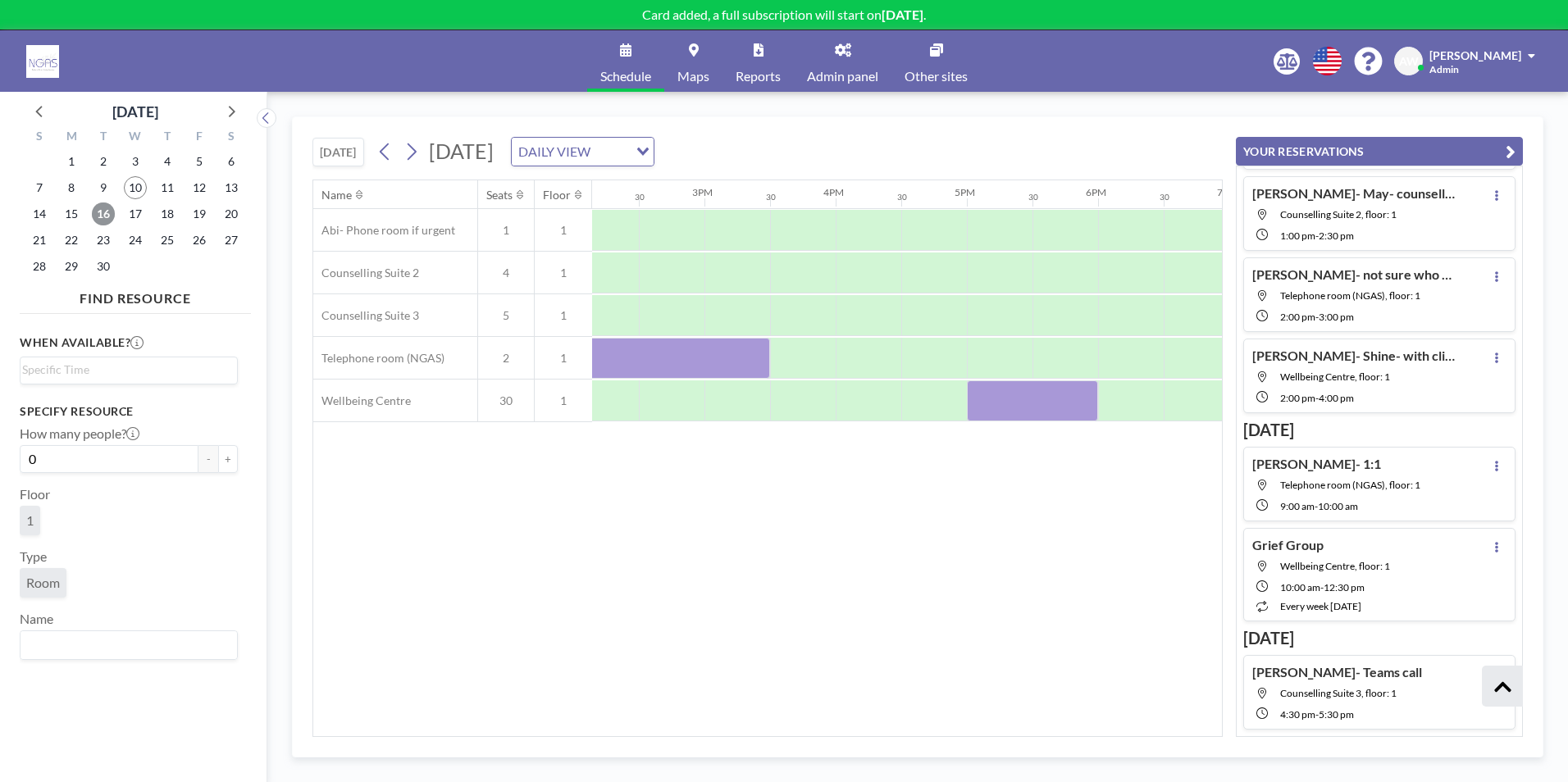
scroll to position [0, 1729]
